Goal: Task Accomplishment & Management: Use online tool/utility

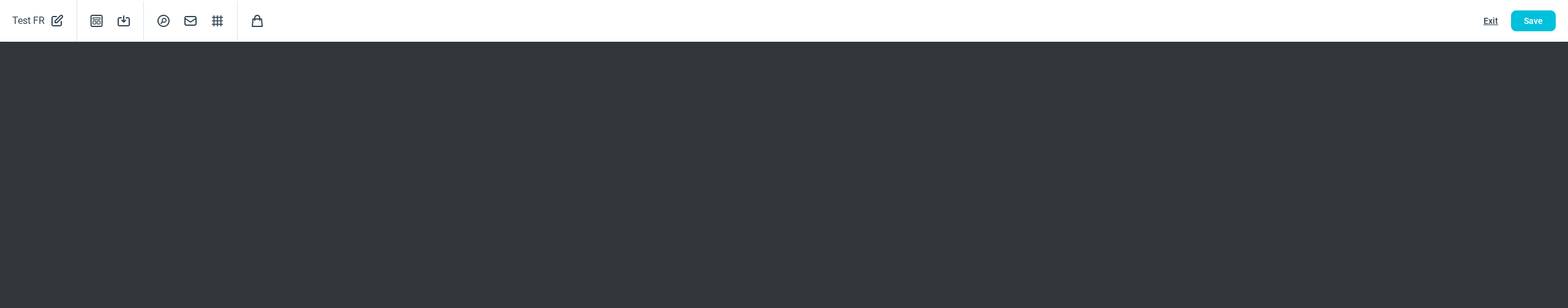
scroll to position [169, 0]
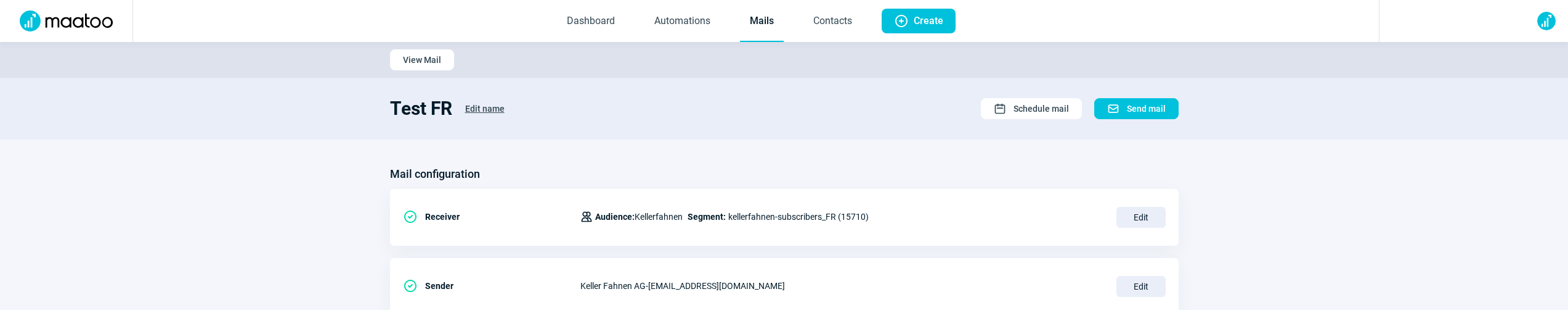
click at [356, 148] on section "Mail configuration CheckCircle icon Receiver Users icon Audience: Kellerfahnen …" at bounding box center [784, 315] width 1568 height 351
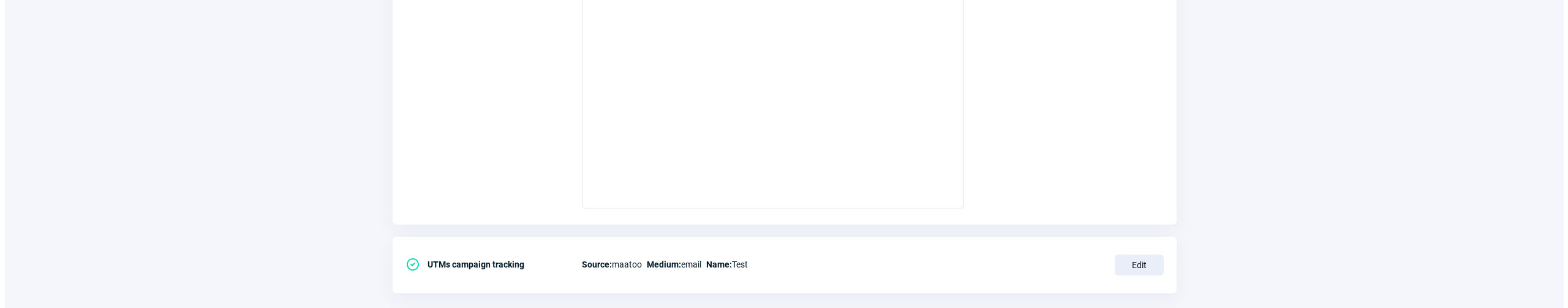
scroll to position [212, 0]
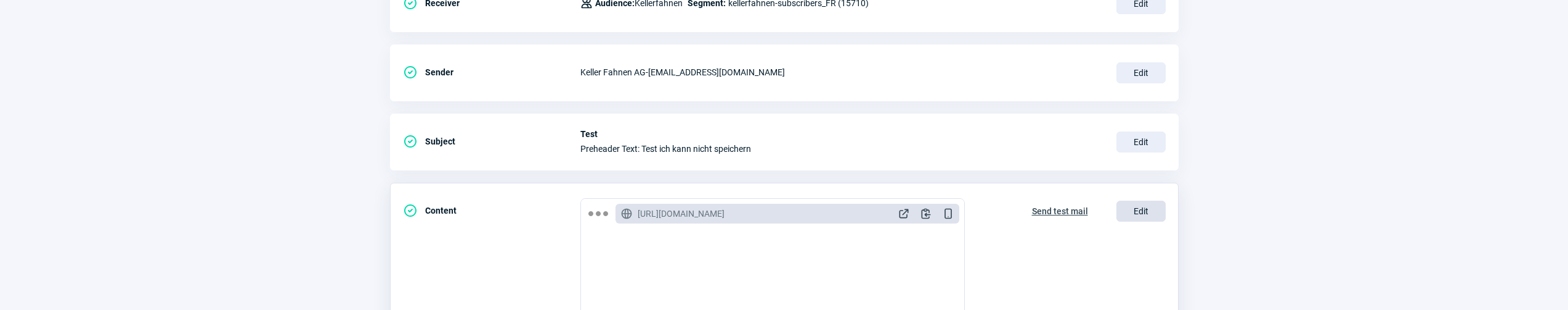
click at [1137, 210] on span "Edit" at bounding box center [1141, 211] width 50 height 21
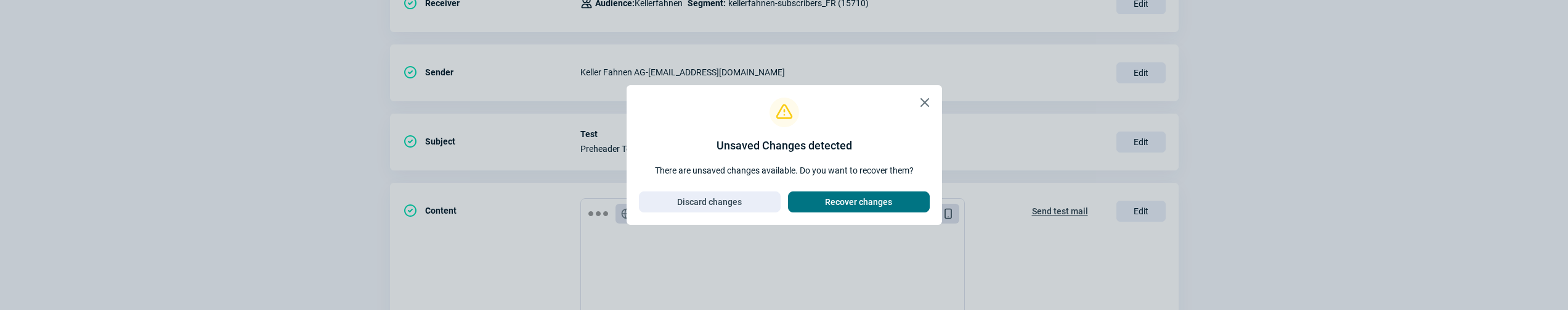
click at [837, 203] on span "Recover changes" at bounding box center [859, 202] width 67 height 20
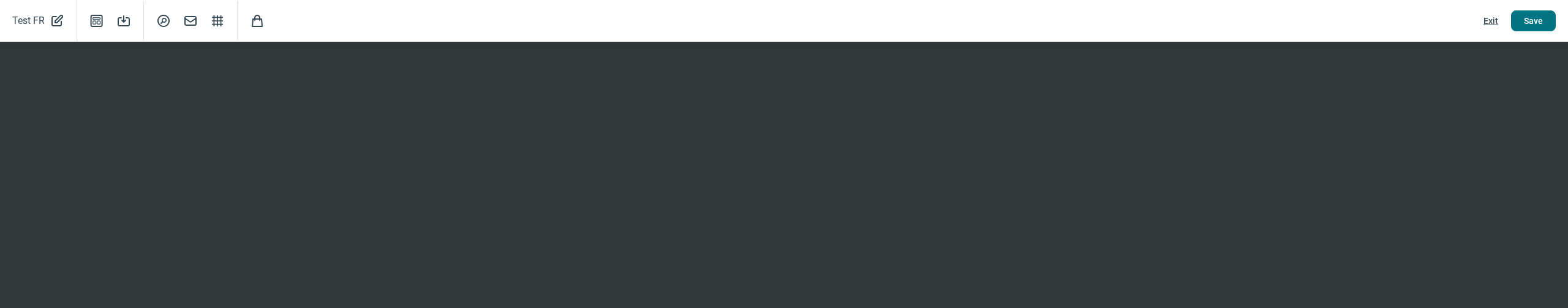
click at [1532, 21] on span "Save" at bounding box center [1532, 21] width 19 height 19
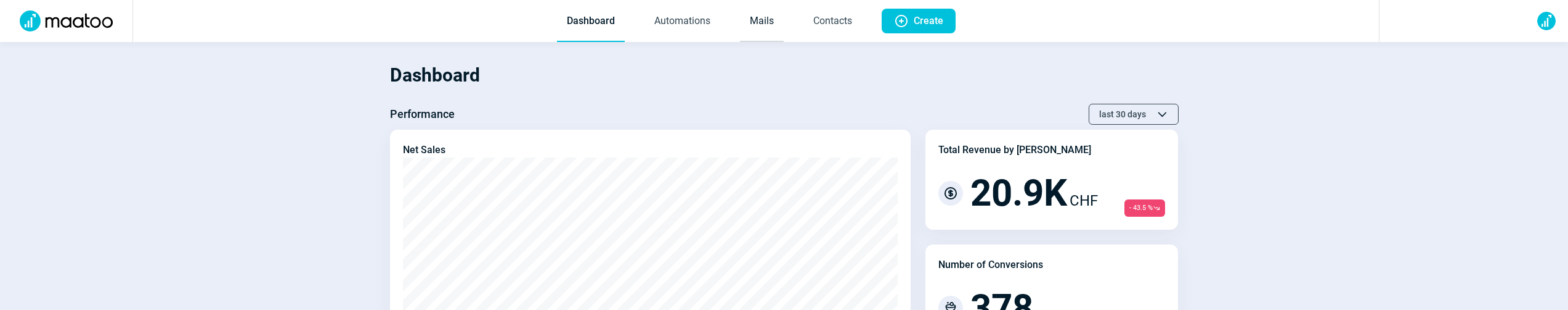
click at [752, 23] on link "Mails" at bounding box center [762, 22] width 44 height 41
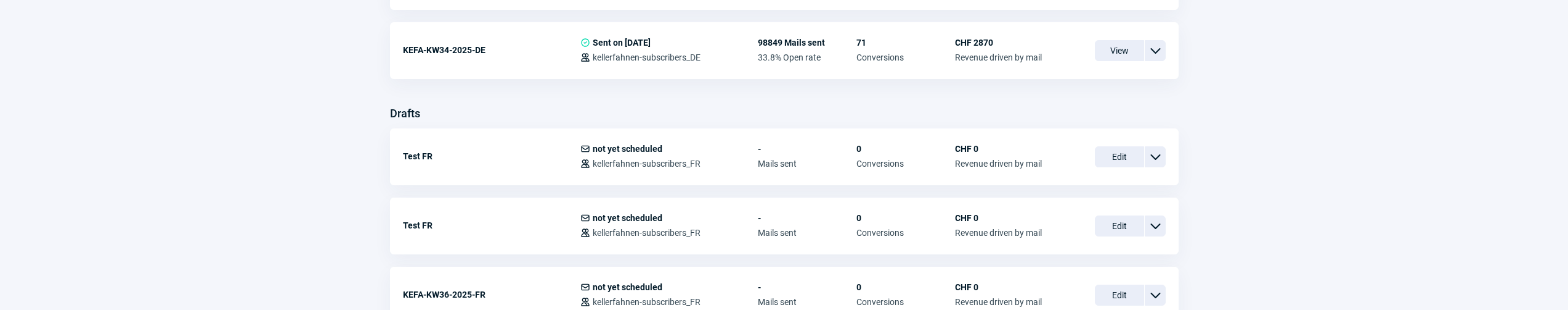
scroll to position [502, 0]
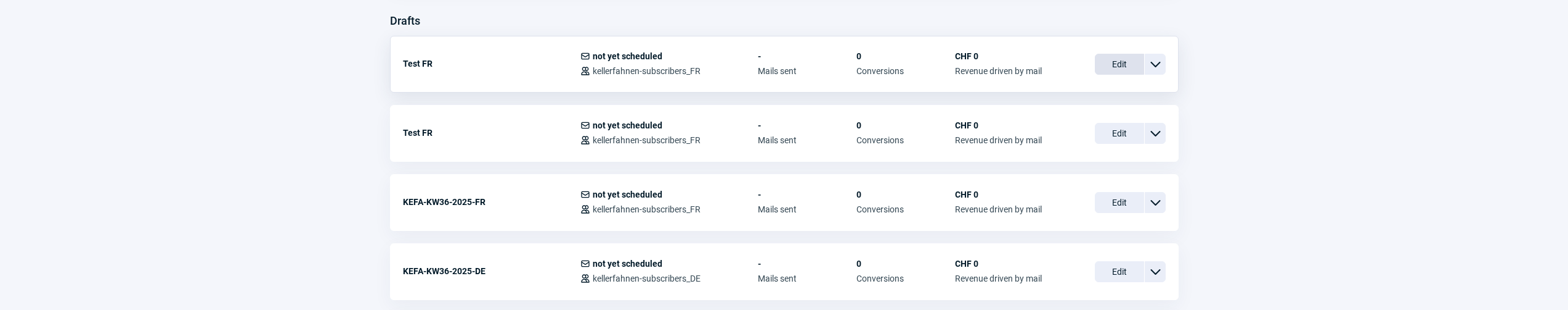
click at [1116, 64] on span "Edit" at bounding box center [1119, 64] width 50 height 21
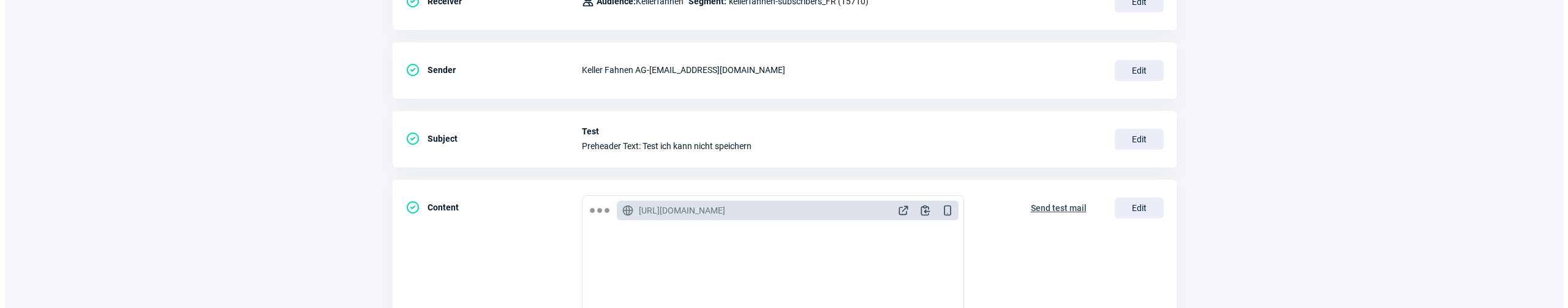
scroll to position [365, 0]
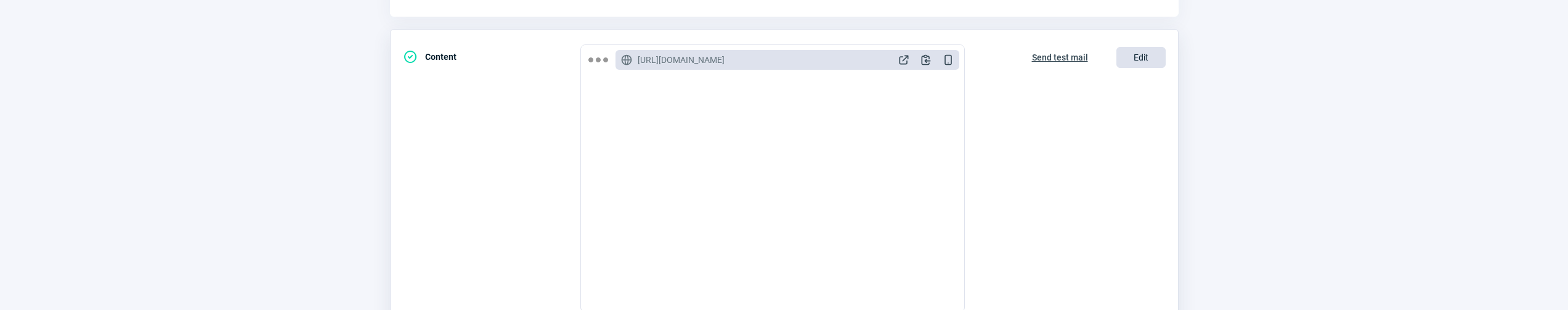
click at [1147, 55] on span "Edit" at bounding box center [1141, 57] width 50 height 21
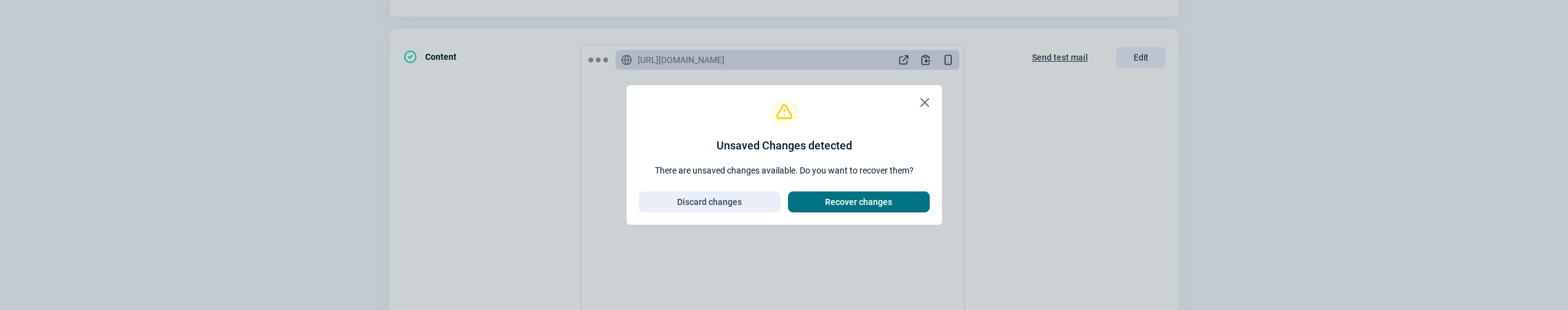
click at [885, 206] on span "Recover changes" at bounding box center [859, 202] width 67 height 20
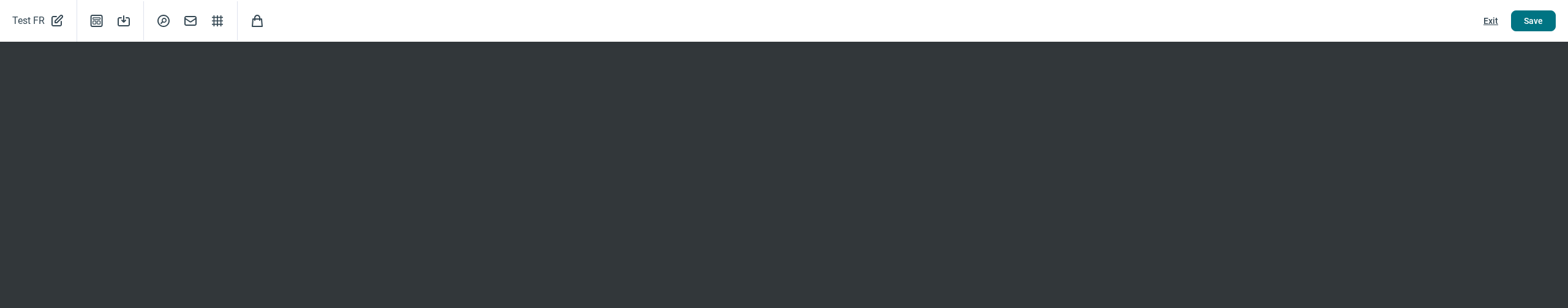
click at [1516, 14] on button "Save" at bounding box center [1532, 21] width 45 height 21
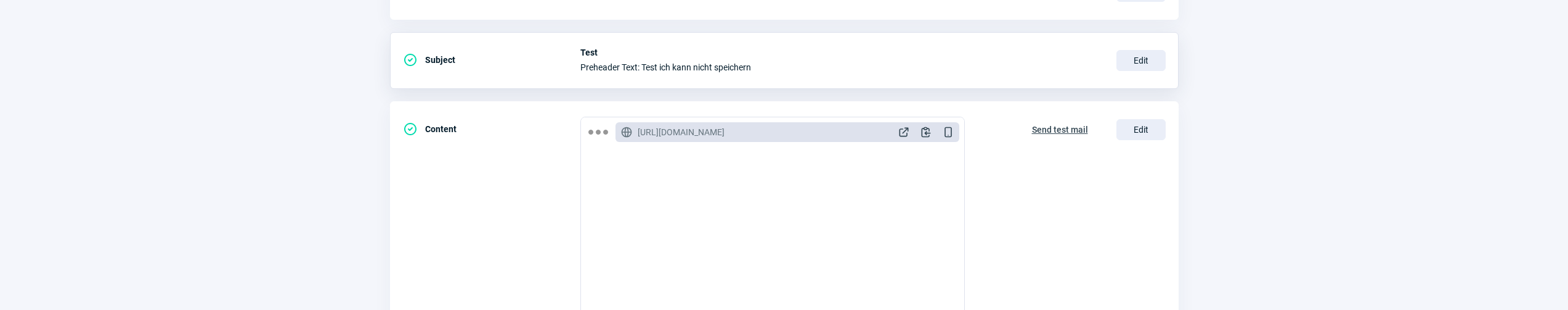
scroll to position [238, 0]
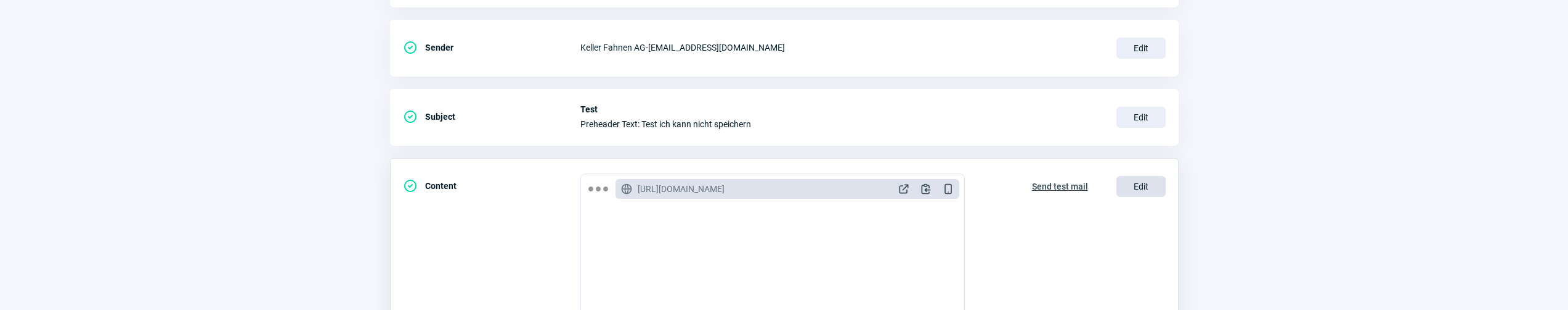
click at [1129, 189] on span "Edit" at bounding box center [1141, 187] width 50 height 21
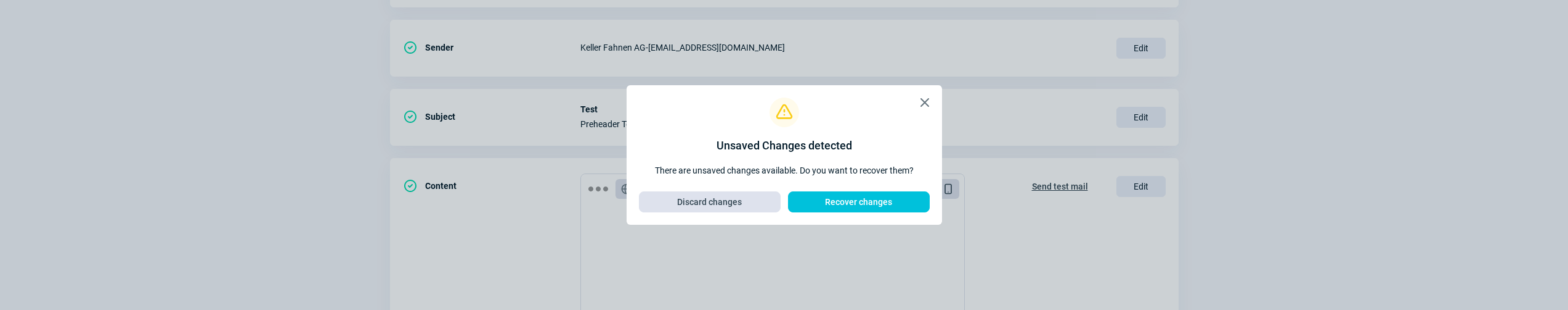
click at [744, 203] on span "Discard changes" at bounding box center [709, 202] width 116 height 20
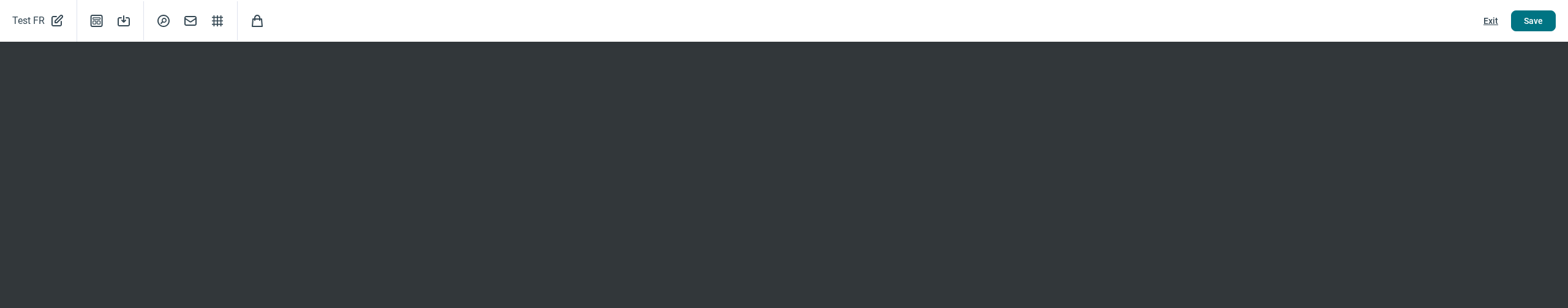
click at [1538, 25] on span "Save" at bounding box center [1532, 21] width 19 height 19
click at [1525, 16] on span "Save" at bounding box center [1532, 21] width 19 height 19
click at [1494, 19] on span "Exit" at bounding box center [1490, 21] width 15 height 19
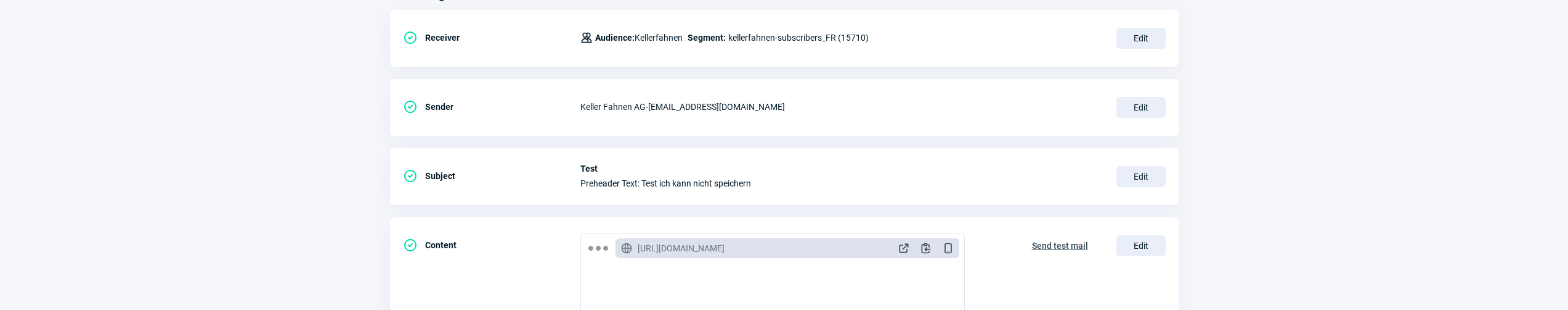
scroll to position [0, 0]
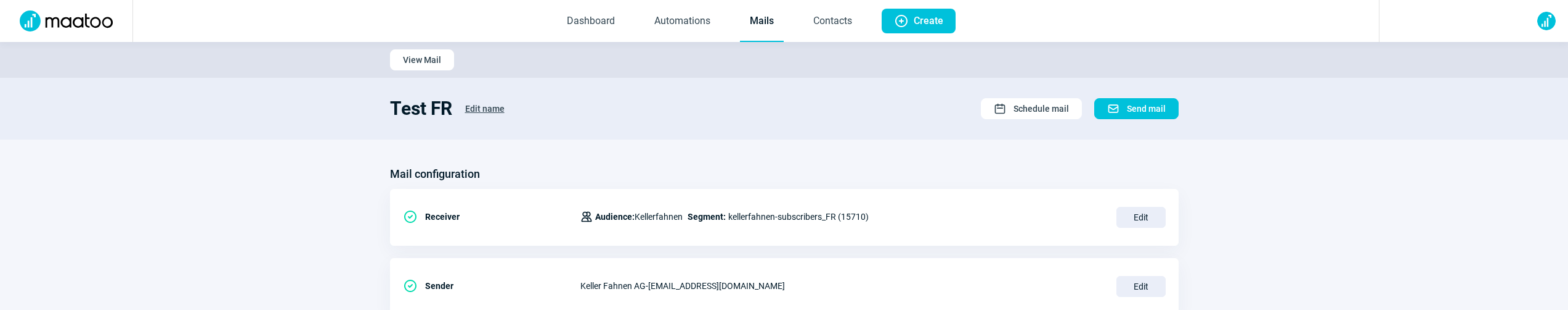
click at [766, 27] on link "Mails" at bounding box center [762, 22] width 44 height 41
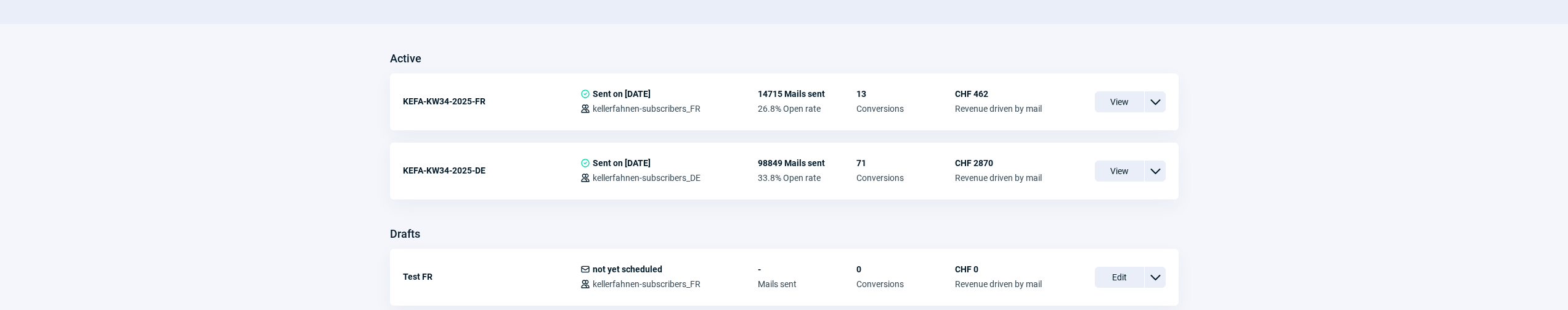
scroll to position [419, 0]
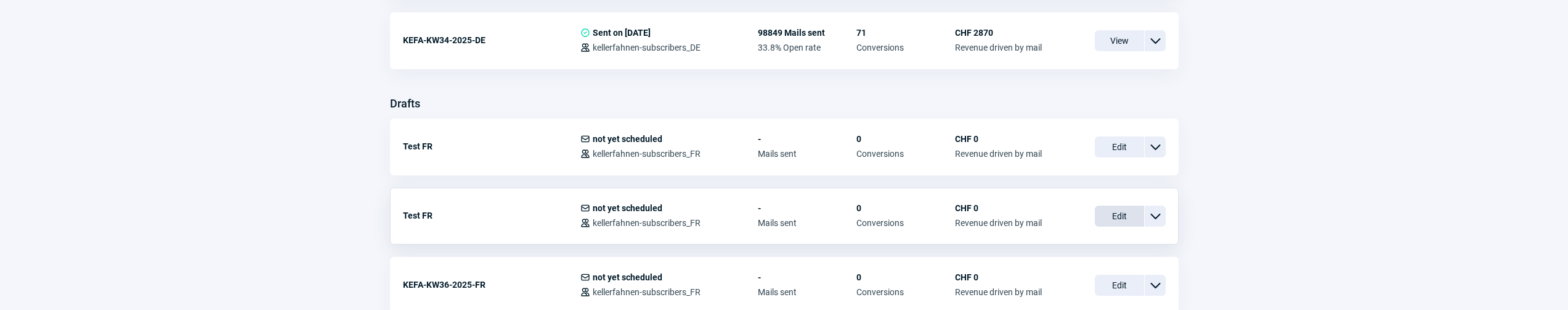
click at [1122, 211] on span "Edit" at bounding box center [1119, 216] width 50 height 21
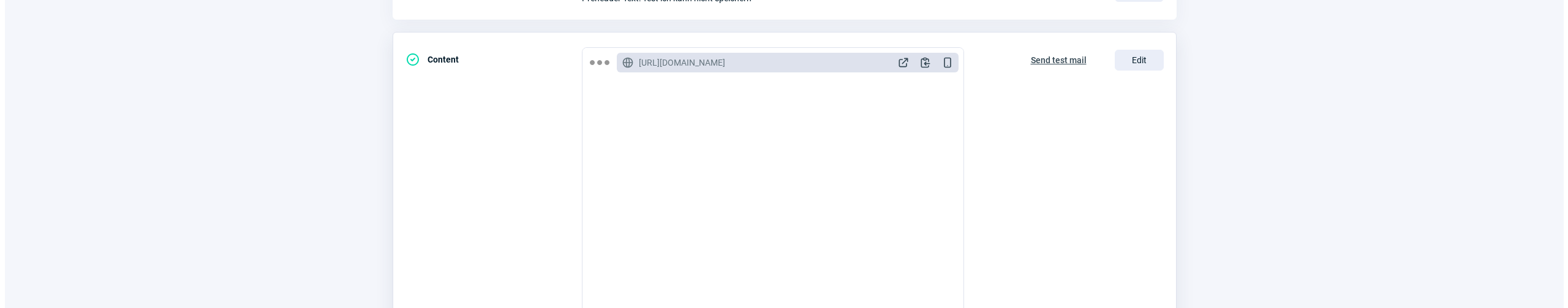
scroll to position [280, 0]
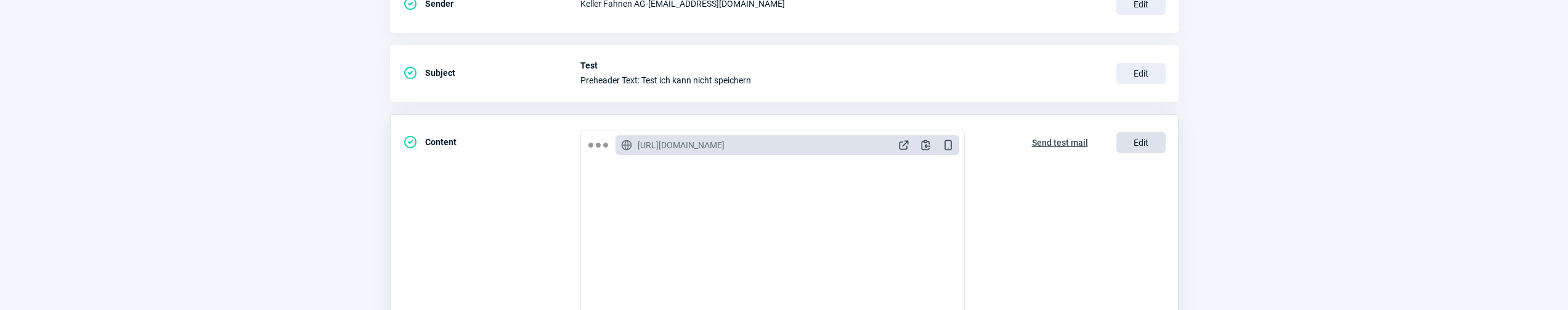
click at [1127, 144] on span "Edit" at bounding box center [1141, 143] width 50 height 21
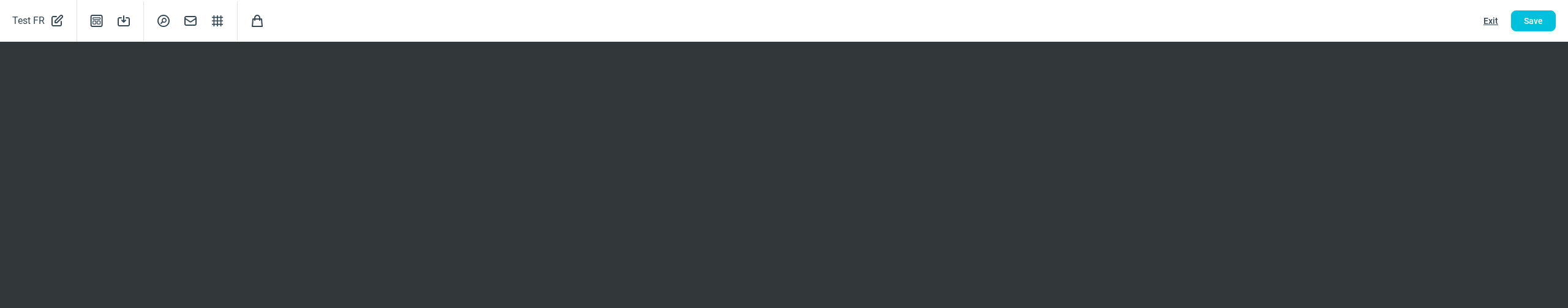
drag, startPoint x: 1529, startPoint y: 26, endPoint x: 1510, endPoint y: 24, distance: 19.1
click at [1526, 25] on span "Save" at bounding box center [1532, 21] width 19 height 19
